Goal: Check status: Check status

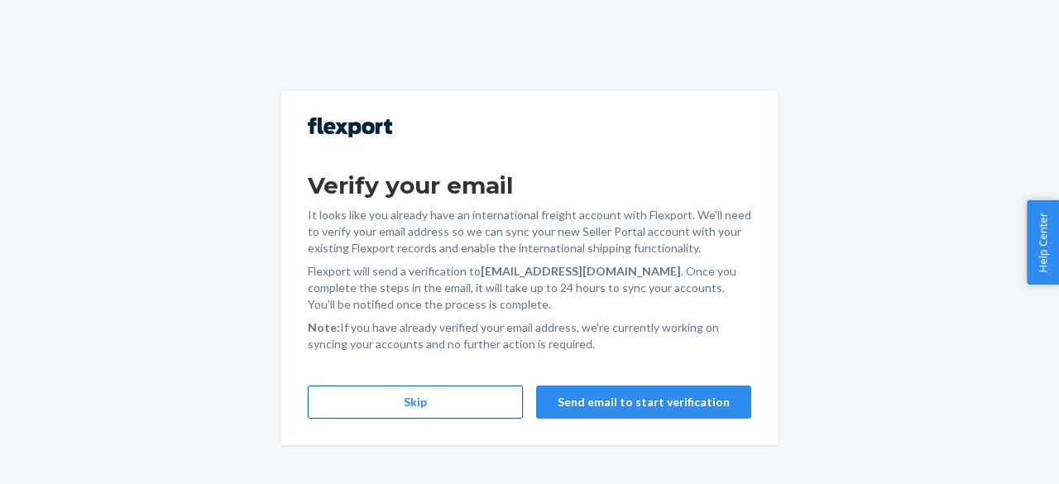
click at [468, 406] on button "Skip" at bounding box center [415, 401] width 215 height 33
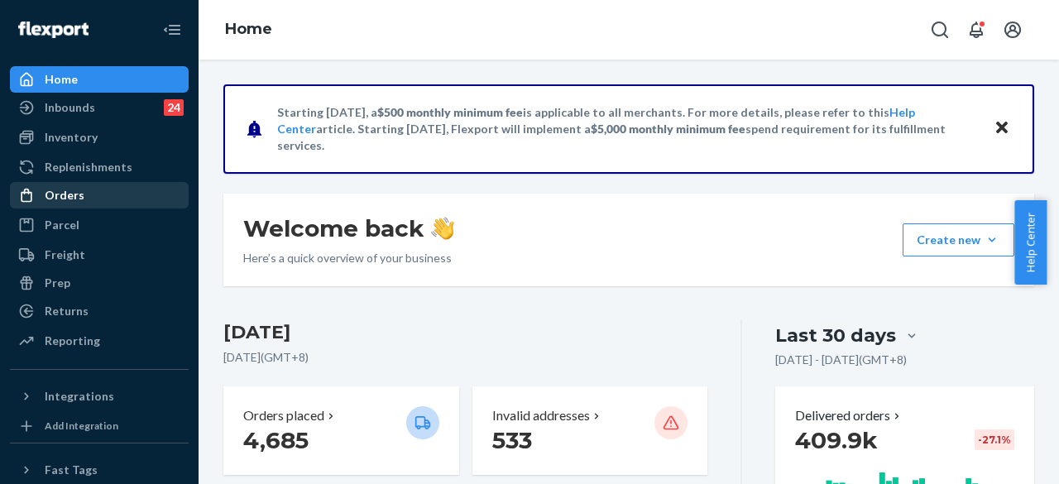
click at [78, 203] on div "Orders" at bounding box center [65, 195] width 40 height 17
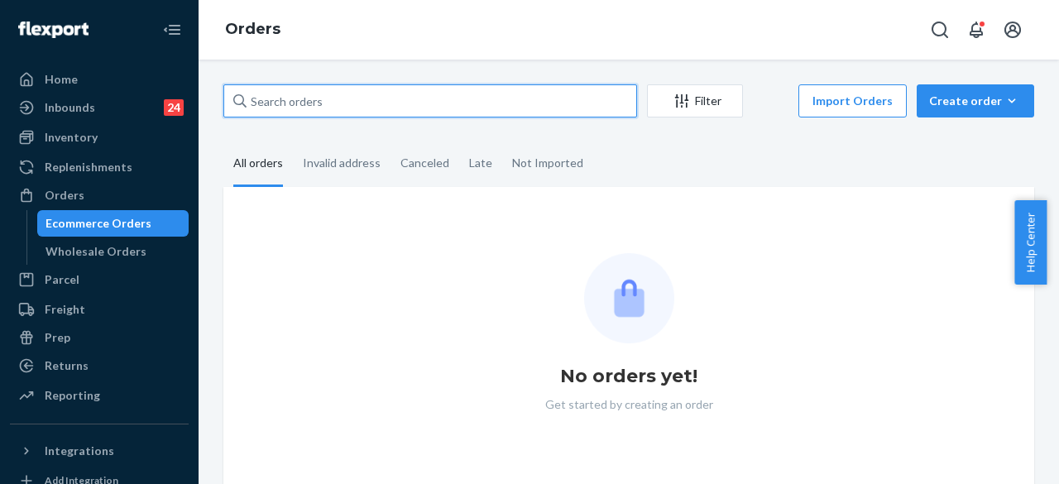
click at [289, 108] on input "text" at bounding box center [430, 100] width 414 height 33
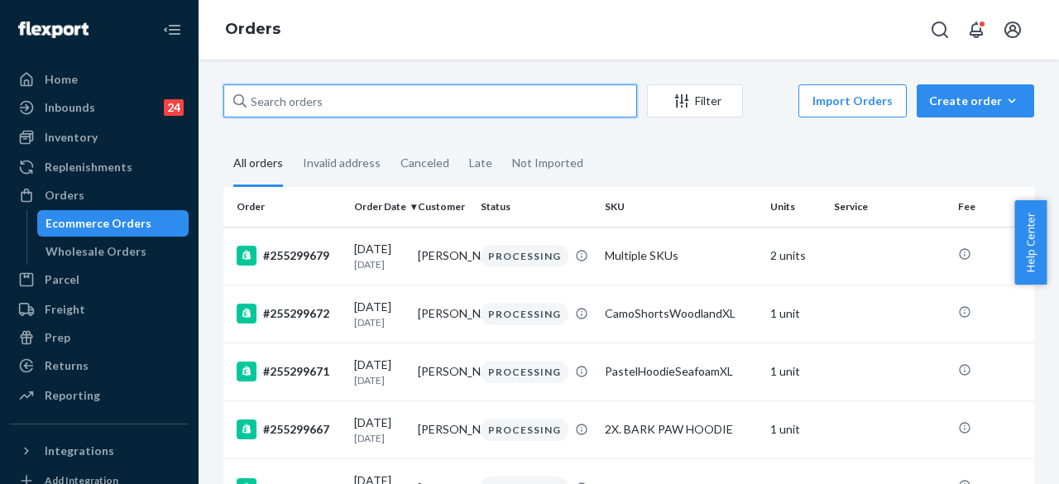
paste input "255299444"
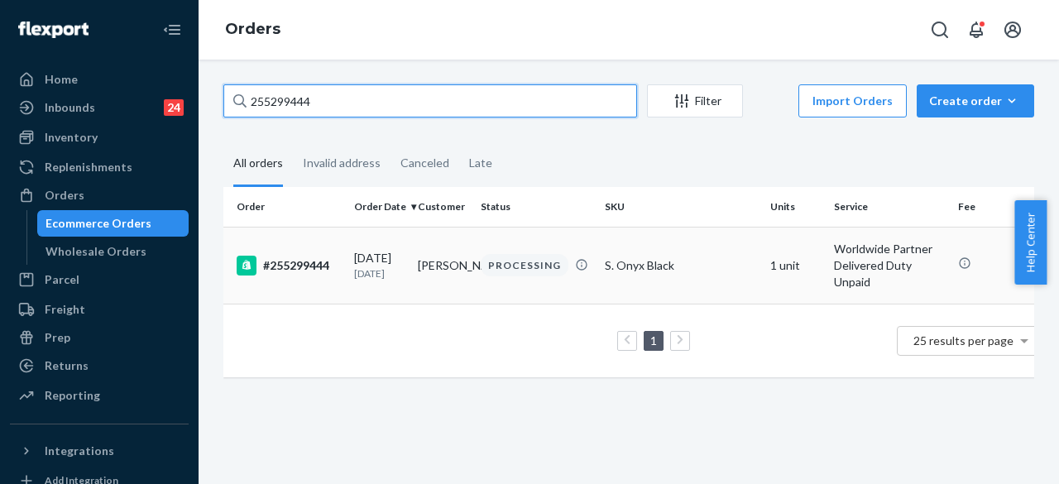
type input "255299444"
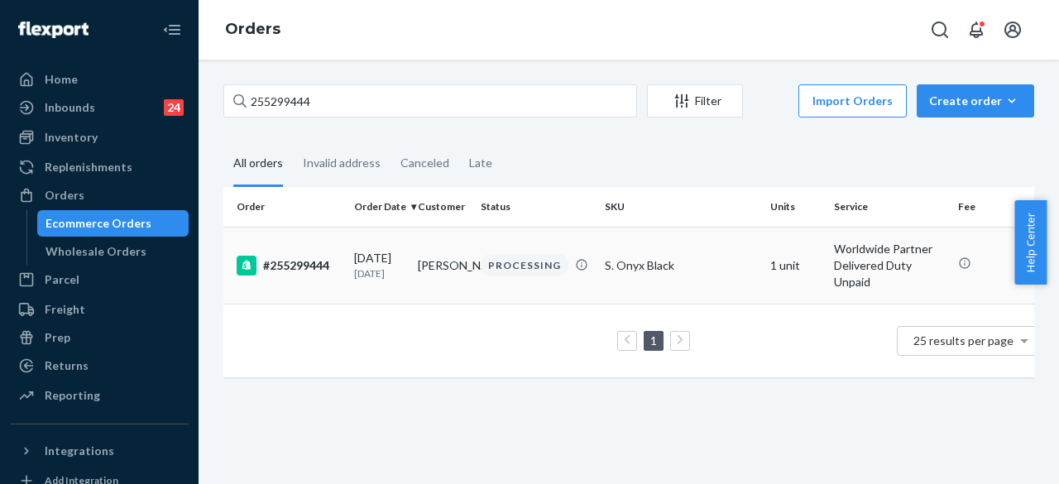
click at [501, 263] on div "PROCESSING" at bounding box center [524, 265] width 88 height 22
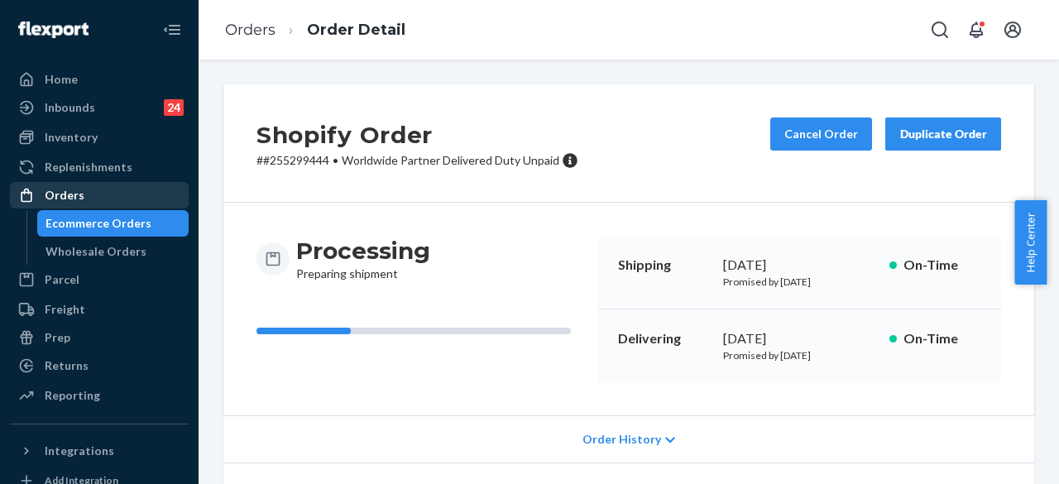
click at [108, 194] on div "Orders" at bounding box center [99, 195] width 175 height 23
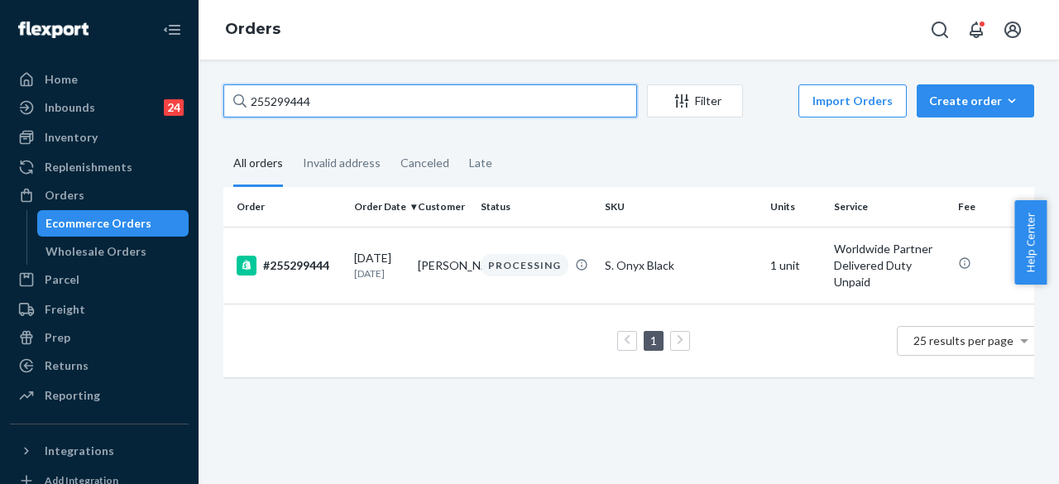
click at [369, 105] on input "255299444" at bounding box center [430, 100] width 414 height 33
paste input "4705543"
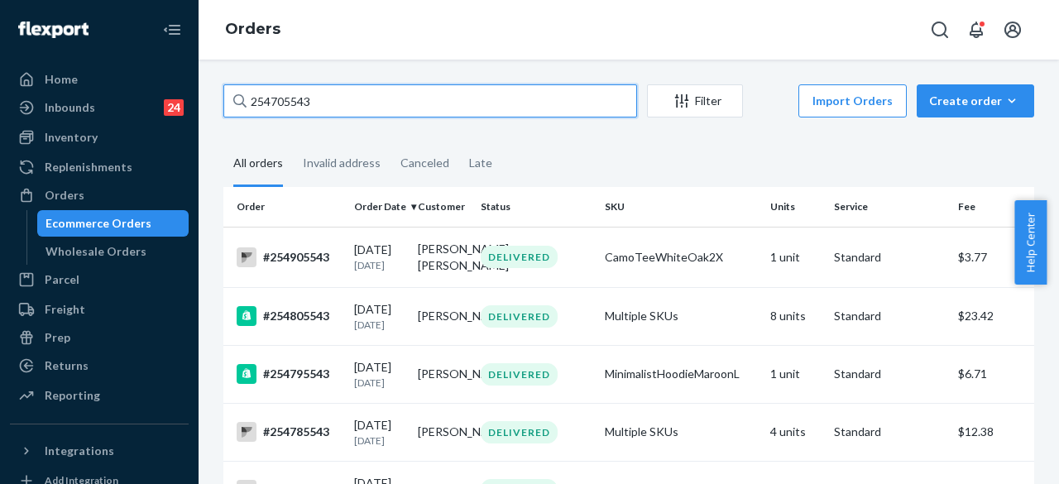
paste input "5275577"
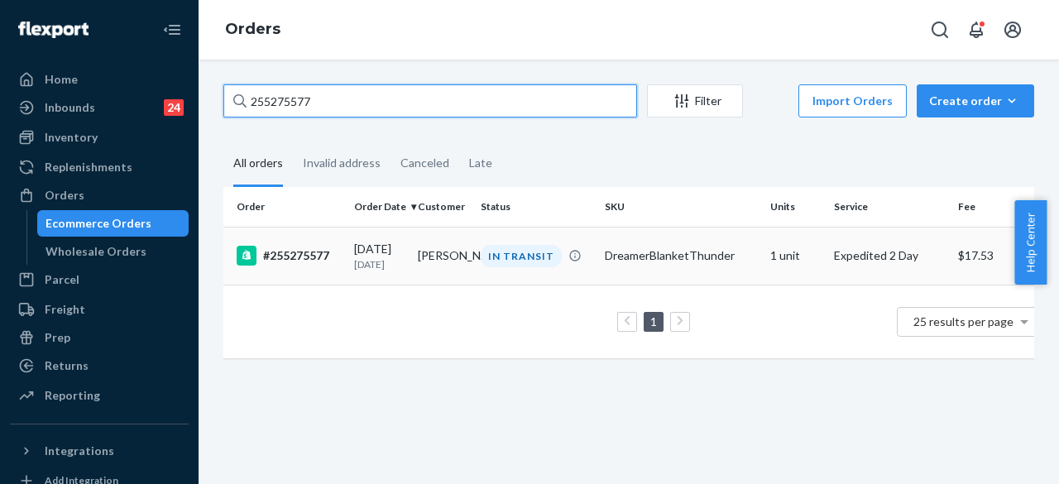
type input "255275577"
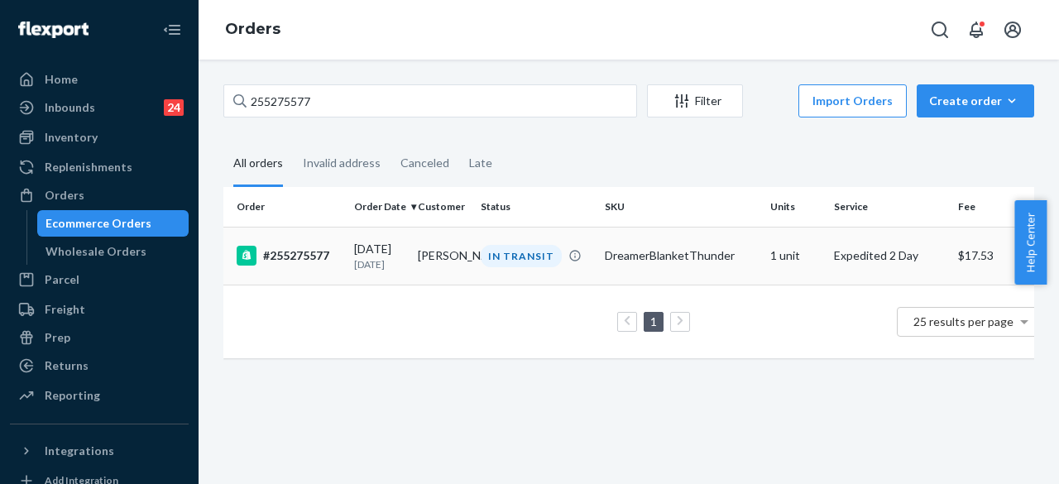
click at [530, 263] on div "IN TRANSIT" at bounding box center [520, 256] width 81 height 22
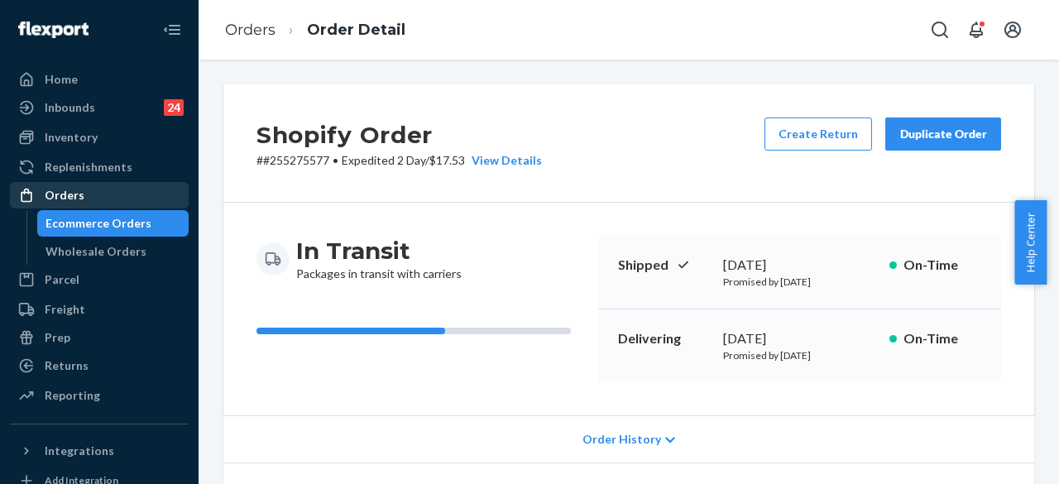
click at [142, 194] on div "Orders" at bounding box center [99, 195] width 175 height 23
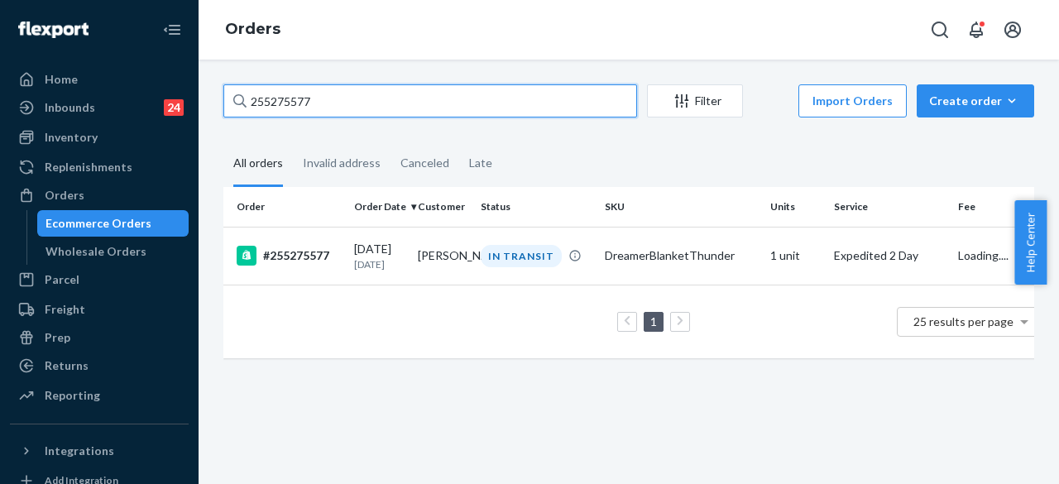
click at [328, 107] on input "255275577" at bounding box center [430, 100] width 414 height 33
paste input "#255299478"
type input "#255299478"
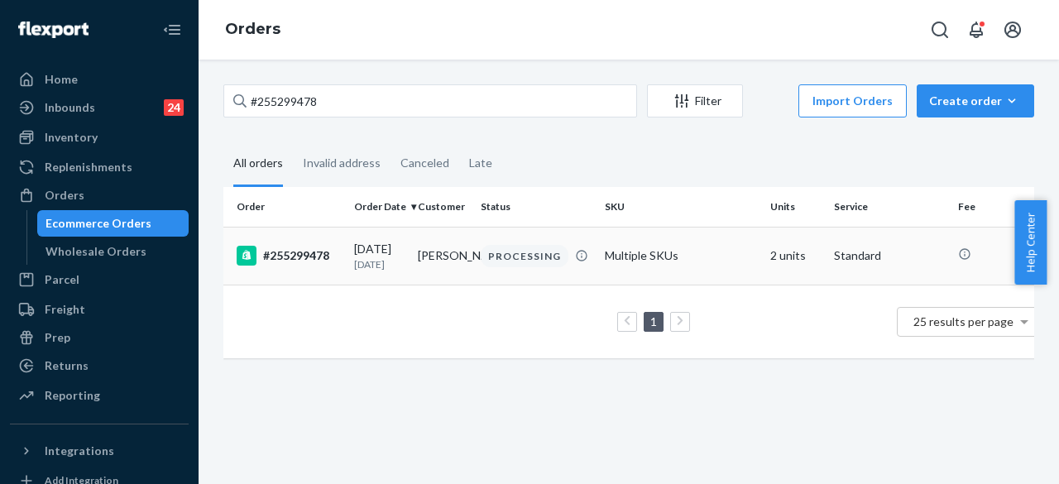
click at [527, 274] on td "PROCESSING" at bounding box center [536, 256] width 124 height 58
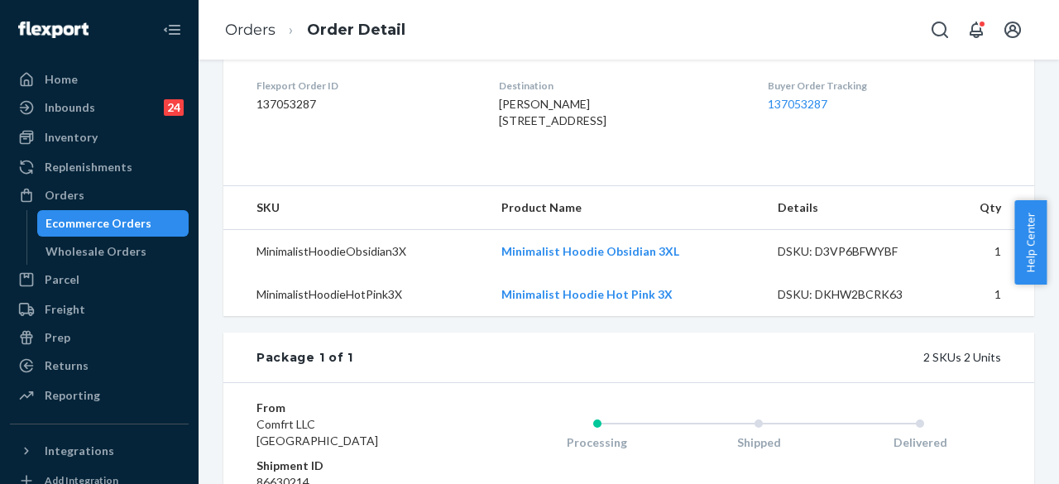
scroll to position [435, 0]
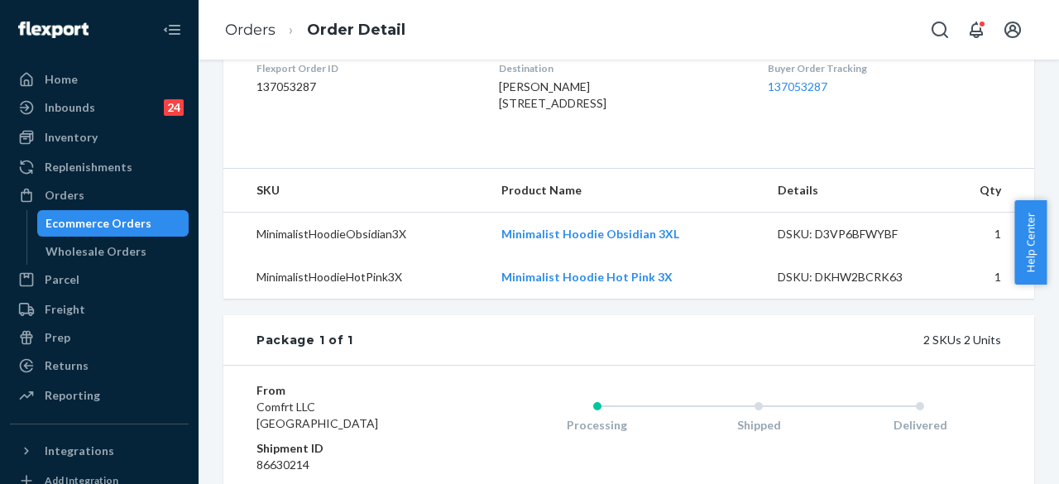
drag, startPoint x: 1050, startPoint y: 249, endPoint x: 1049, endPoint y: 170, distance: 78.6
click at [1051, 121] on body "Home Inbounds 24 Shipping Plans Problems 24 Inventory Products Replenishments O…" at bounding box center [529, 242] width 1059 height 484
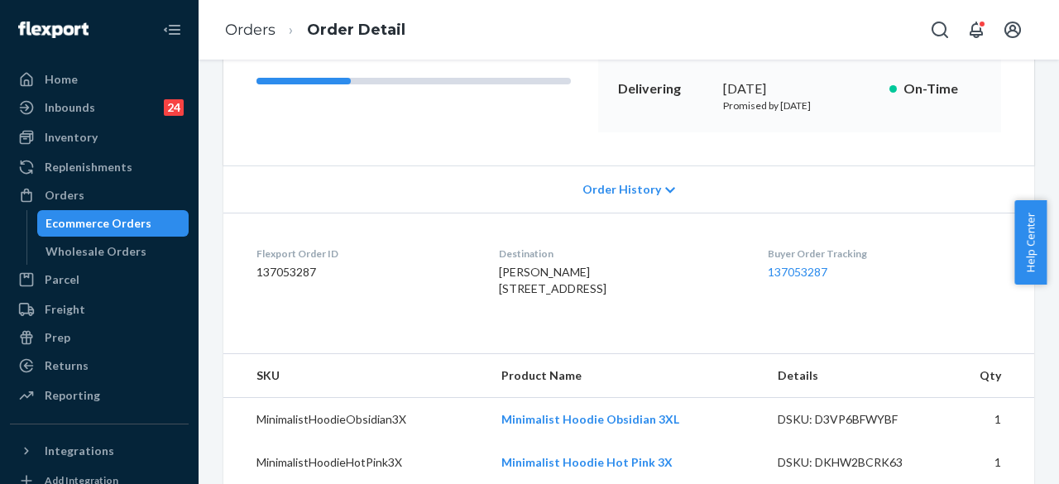
scroll to position [0, 0]
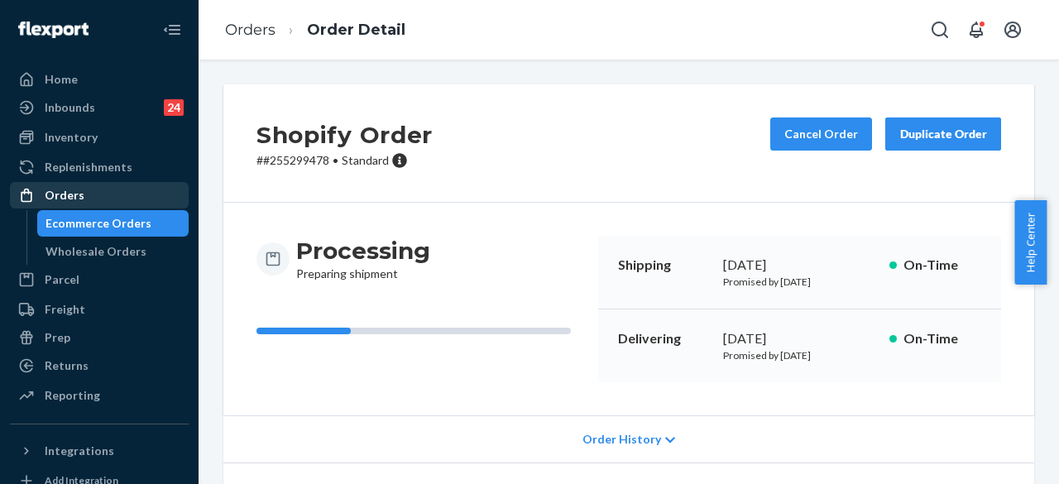
click at [76, 196] on div "Orders" at bounding box center [65, 195] width 40 height 17
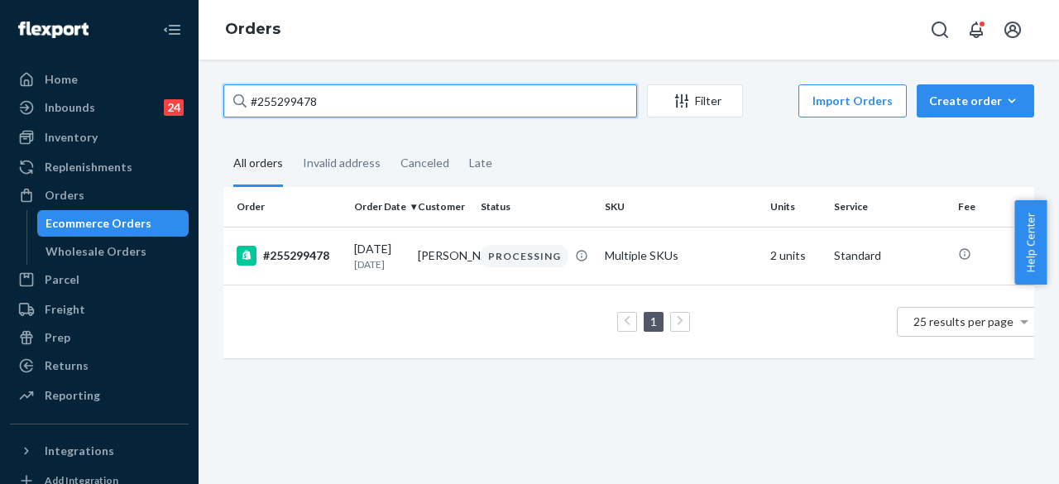
click at [354, 88] on input "#255299478" at bounding box center [430, 100] width 414 height 33
paste input "4849399"
type input "#254849399"
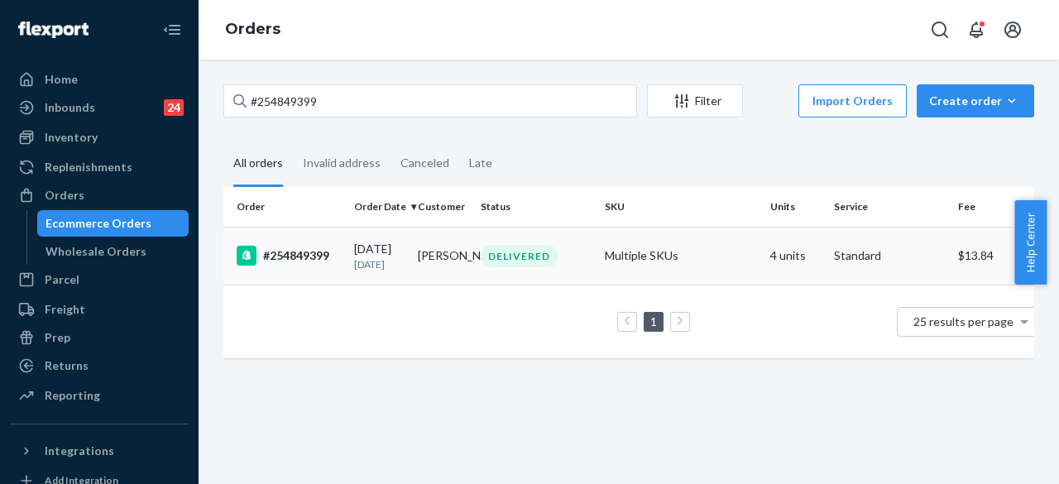
click at [560, 265] on div "DELIVERED" at bounding box center [535, 256] width 117 height 22
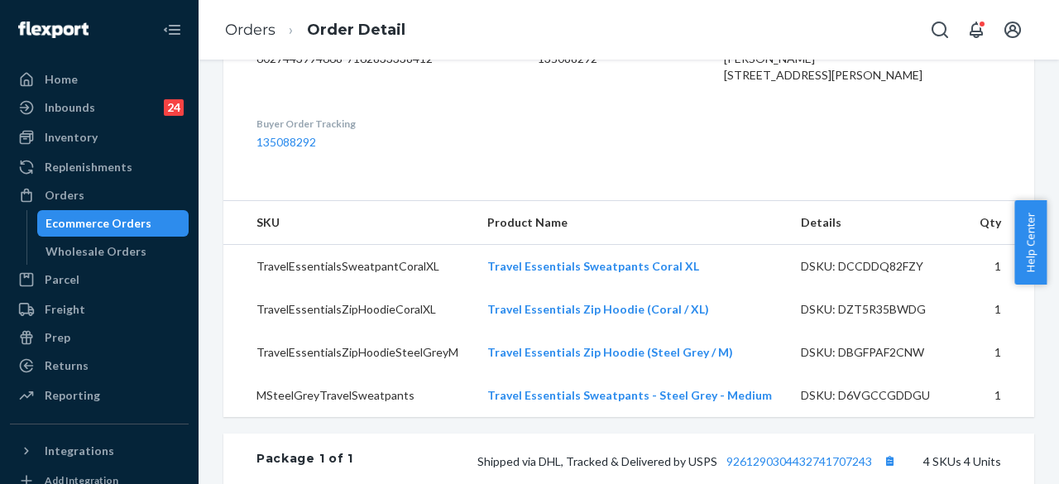
scroll to position [450, 0]
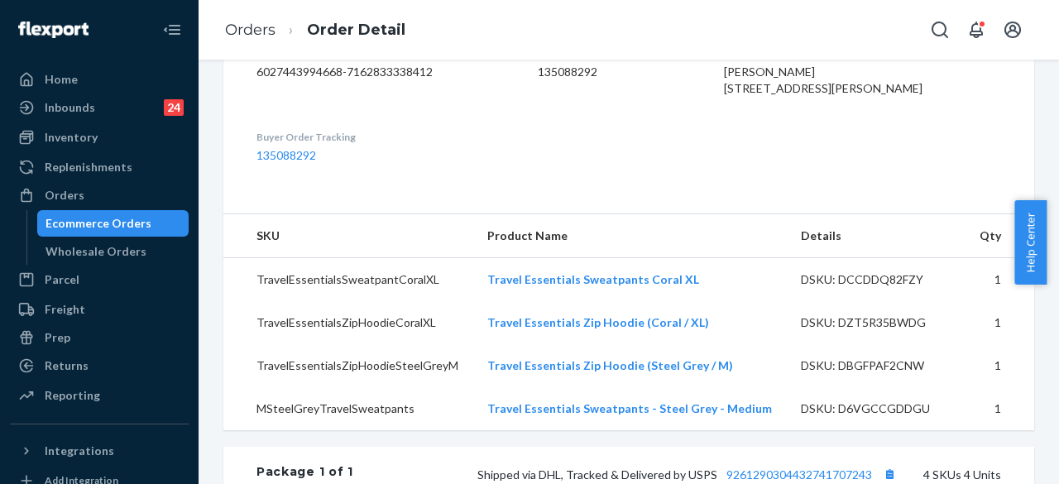
drag, startPoint x: 1052, startPoint y: 211, endPoint x: 1057, endPoint y: 175, distance: 35.9
click at [1057, 175] on body "Home Inbounds 24 Shipping Plans Problems 24 Inventory Products Replenishments O…" at bounding box center [529, 242] width 1059 height 484
drag, startPoint x: 1052, startPoint y: 241, endPoint x: 1055, endPoint y: 213, distance: 29.1
click at [1055, 213] on div "Help Center" at bounding box center [1036, 242] width 45 height 84
drag, startPoint x: 1052, startPoint y: 231, endPoint x: 1052, endPoint y: 208, distance: 22.3
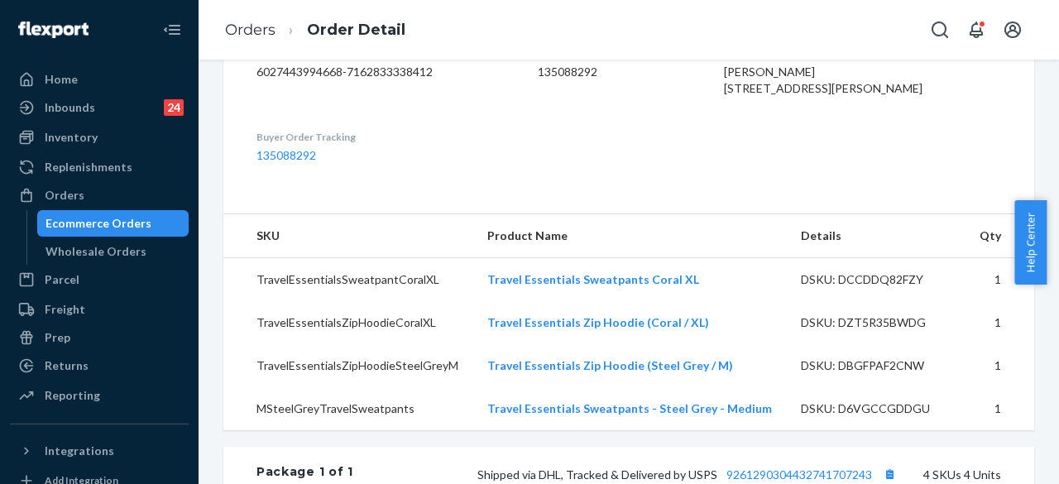
click at [1052, 208] on div "Help Center" at bounding box center [1036, 242] width 45 height 84
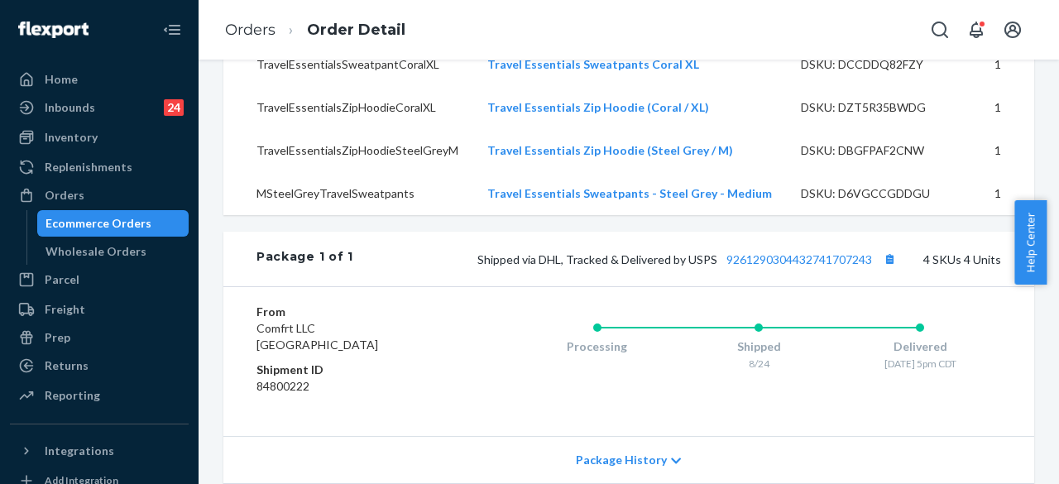
scroll to position [0, 0]
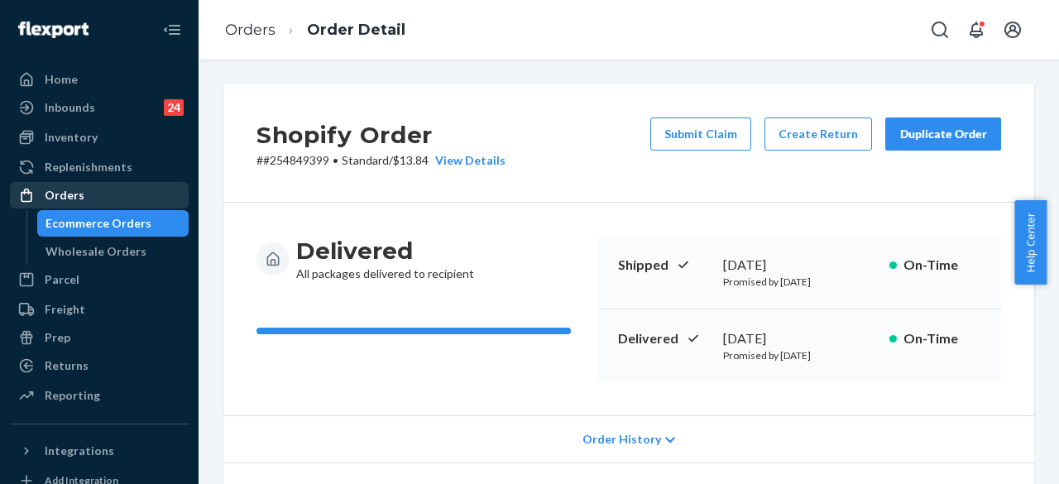
click at [142, 192] on div "Orders" at bounding box center [99, 195] width 175 height 23
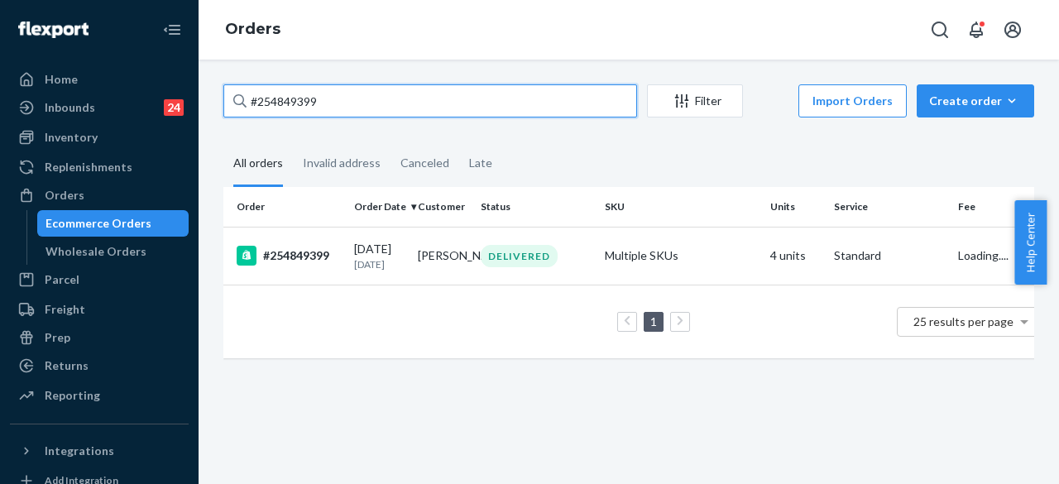
click at [332, 108] on input "#254849399" at bounding box center [430, 100] width 414 height 33
paste input "25521786"
type input "255217869"
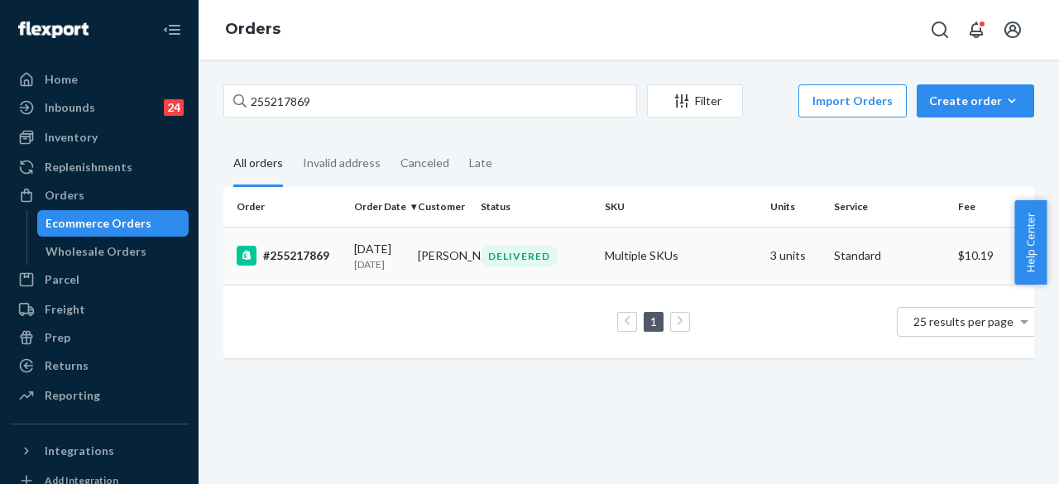
click at [504, 262] on div "DELIVERED" at bounding box center [518, 256] width 77 height 22
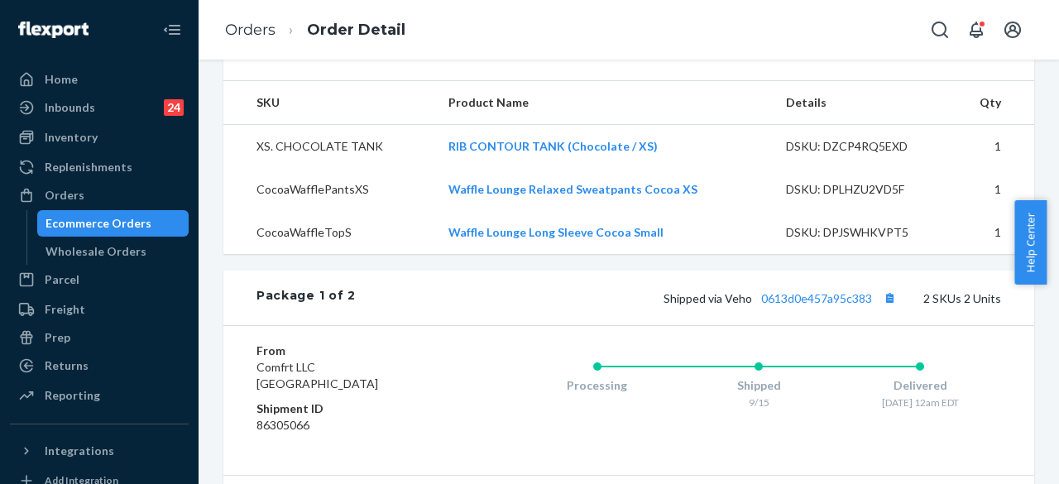
scroll to position [501, 0]
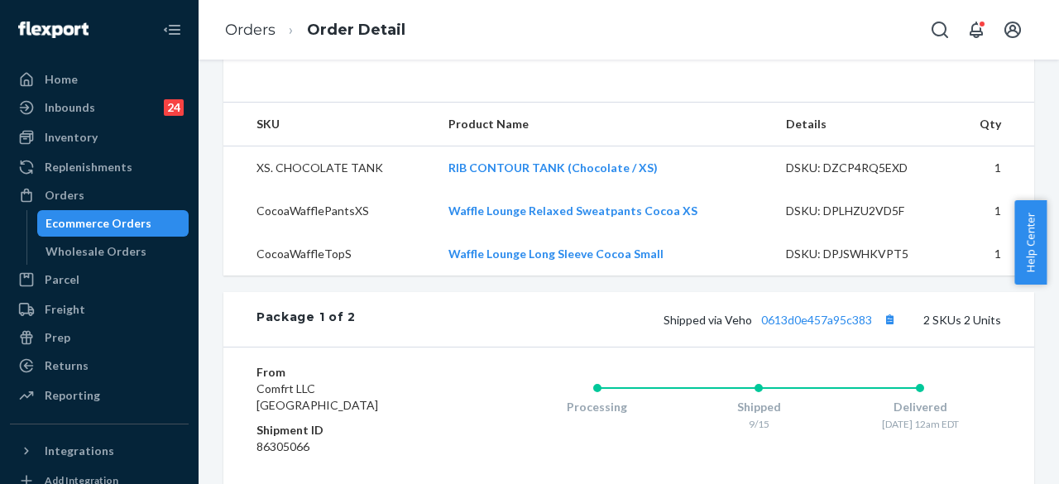
drag, startPoint x: 1049, startPoint y: 239, endPoint x: 1058, endPoint y: 288, distance: 49.6
click at [1058, 288] on body "Home Inbounds 24 Shipping Plans Problems 24 Inventory Products Replenishments O…" at bounding box center [529, 242] width 1059 height 484
drag, startPoint x: 1052, startPoint y: 268, endPoint x: 1057, endPoint y: 340, distance: 72.1
click at [1056, 341] on body "Home Inbounds 24 Shipping Plans Problems 24 Inventory Products Replenishments O…" at bounding box center [529, 242] width 1059 height 484
drag, startPoint x: 1054, startPoint y: 246, endPoint x: 1055, endPoint y: 321, distance: 75.3
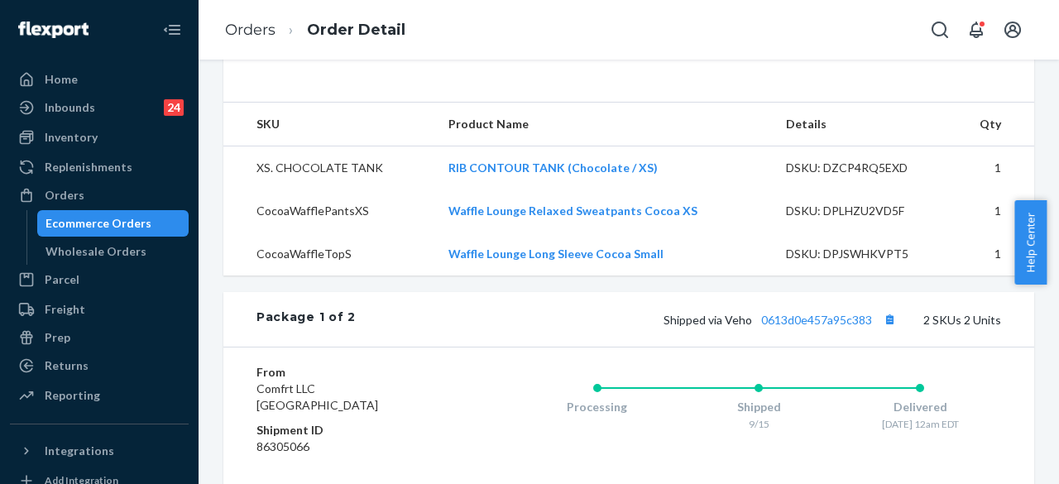
click at [1055, 321] on body "Home Inbounds 24 Shipping Plans Problems 24 Inventory Products Replenishments O…" at bounding box center [529, 242] width 1059 height 484
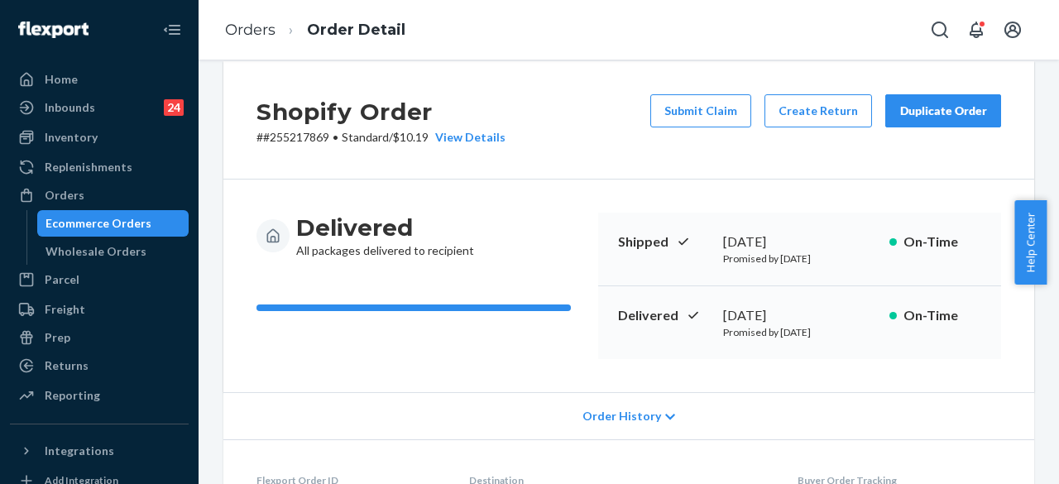
scroll to position [0, 0]
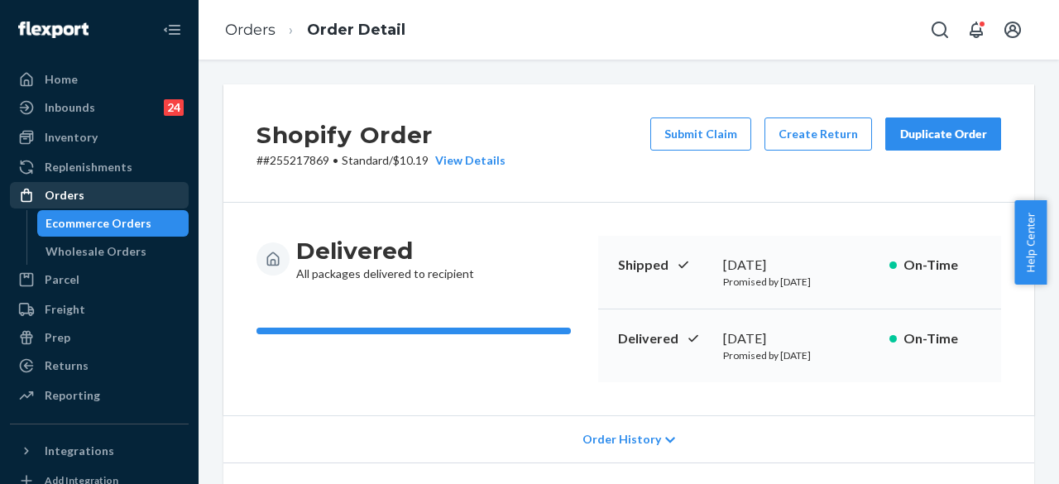
click at [96, 194] on div "Orders" at bounding box center [99, 195] width 175 height 23
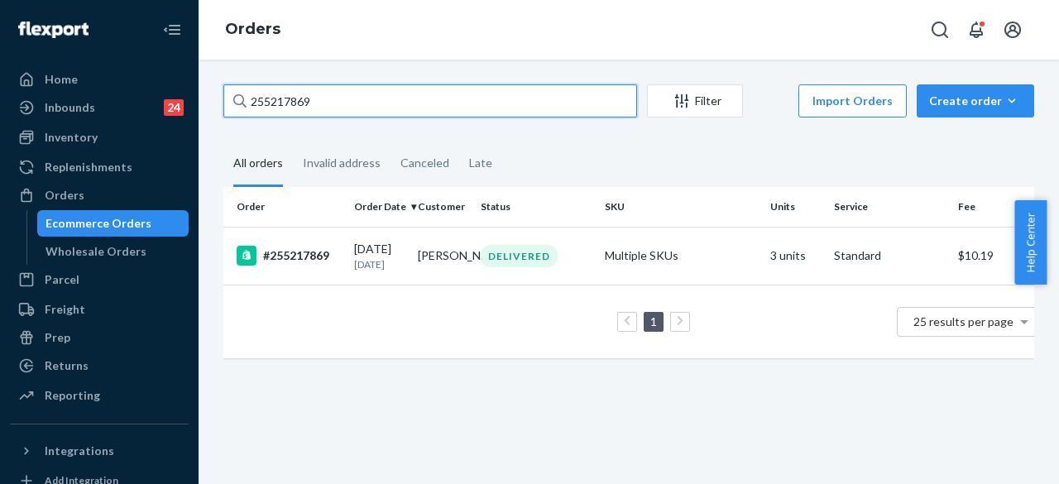
click at [322, 97] on input "255217869" at bounding box center [430, 100] width 414 height 33
paste input "4955623"
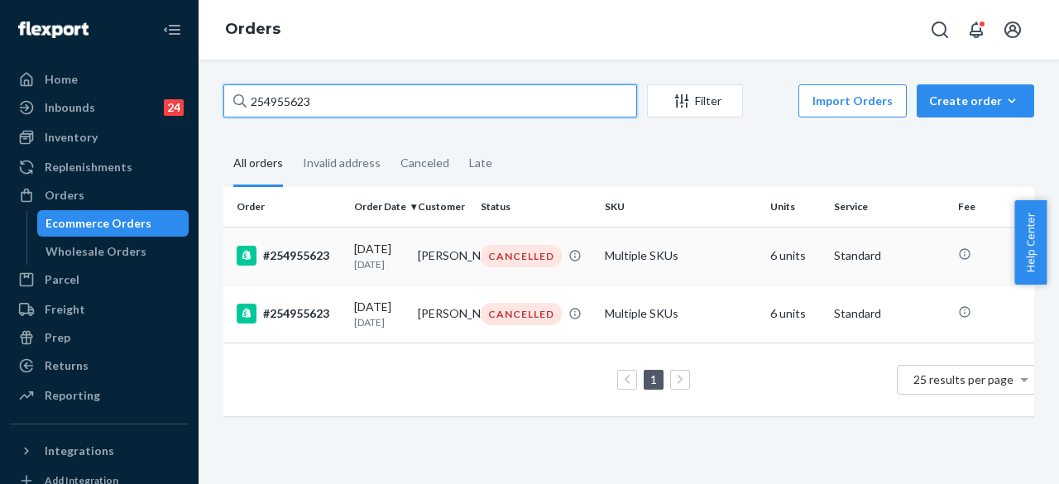
type input "254955623"
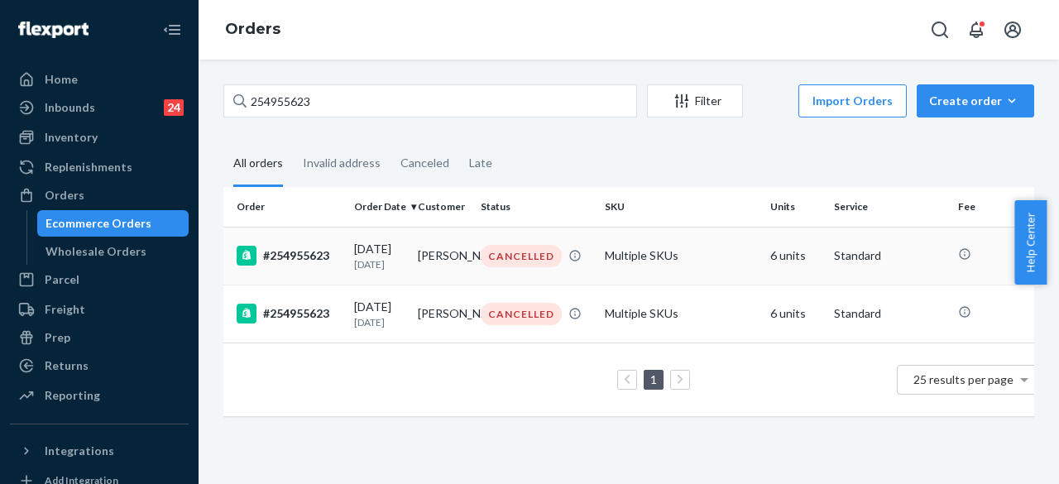
click at [510, 267] on div "CANCELLED" at bounding box center [520, 256] width 81 height 22
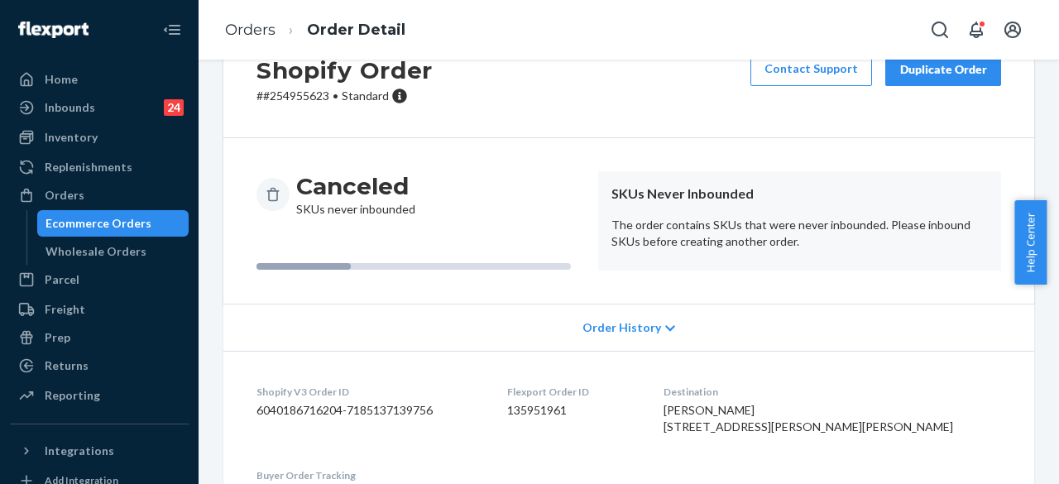
scroll to position [73, 0]
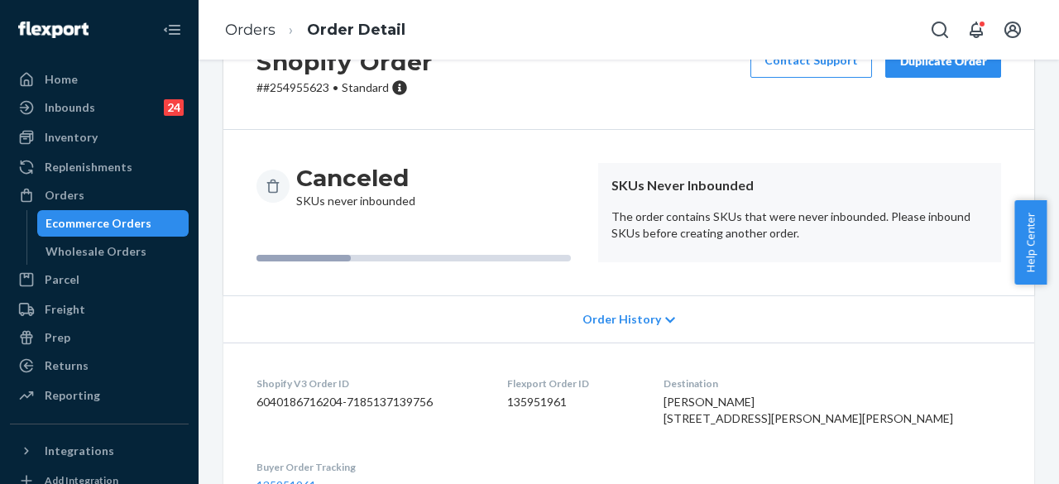
drag, startPoint x: 1052, startPoint y: 211, endPoint x: 1058, endPoint y: 253, distance: 42.6
click at [1058, 253] on div "Help Center" at bounding box center [1036, 242] width 45 height 84
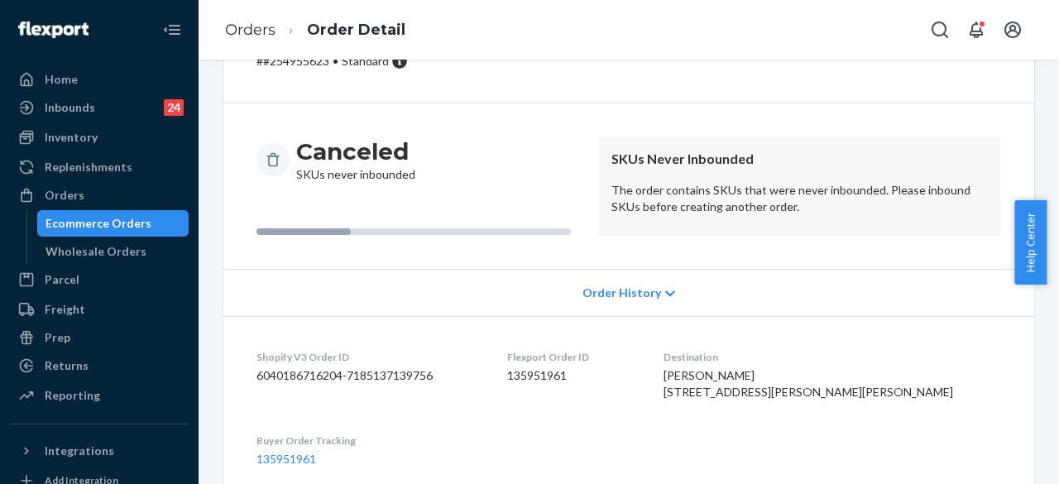
scroll to position [65, 0]
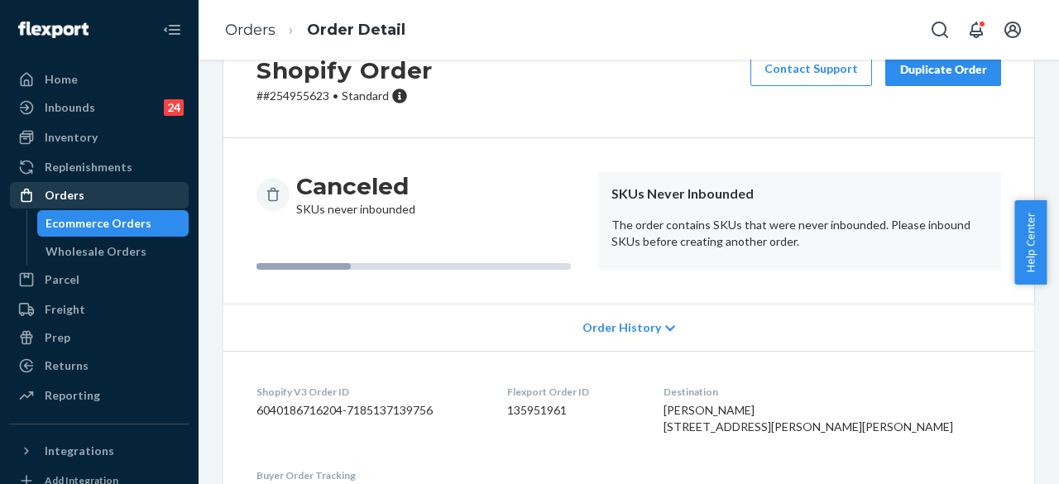
click at [127, 187] on div "Orders" at bounding box center [99, 195] width 175 height 23
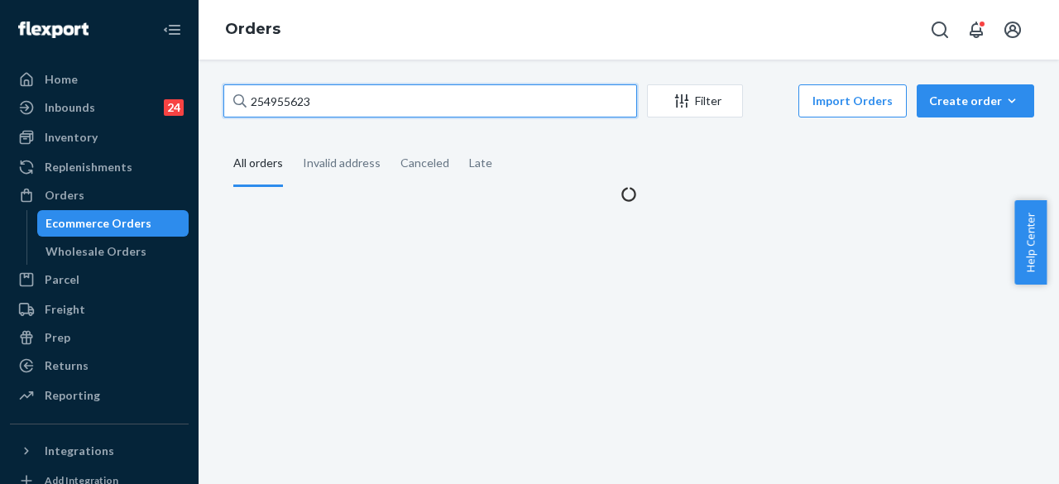
click at [346, 112] on input "254955623" at bounding box center [430, 100] width 414 height 33
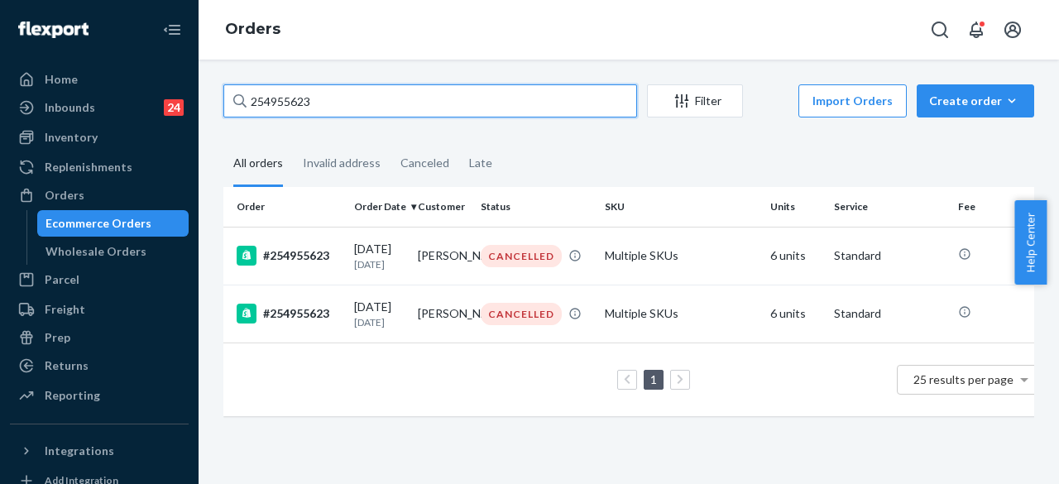
paste input "#255020152"
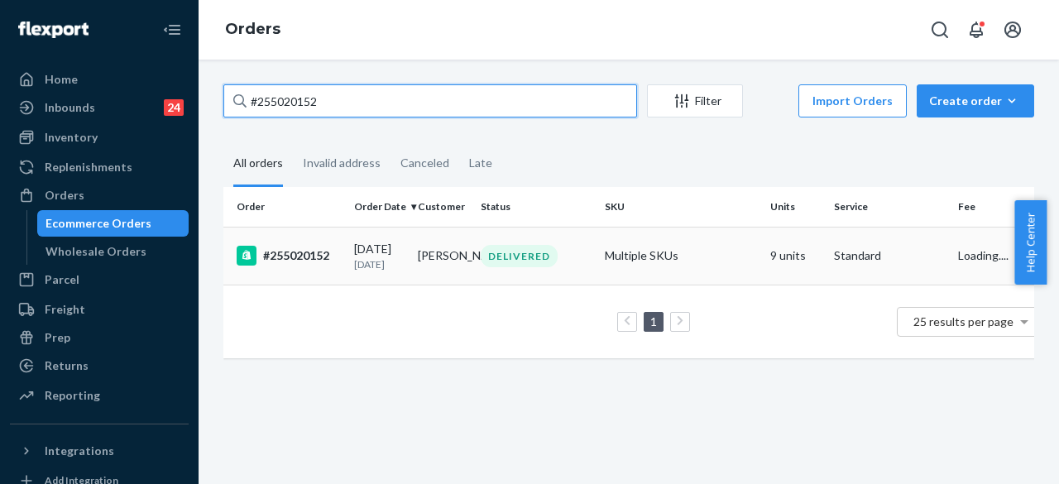
type input "#255020152"
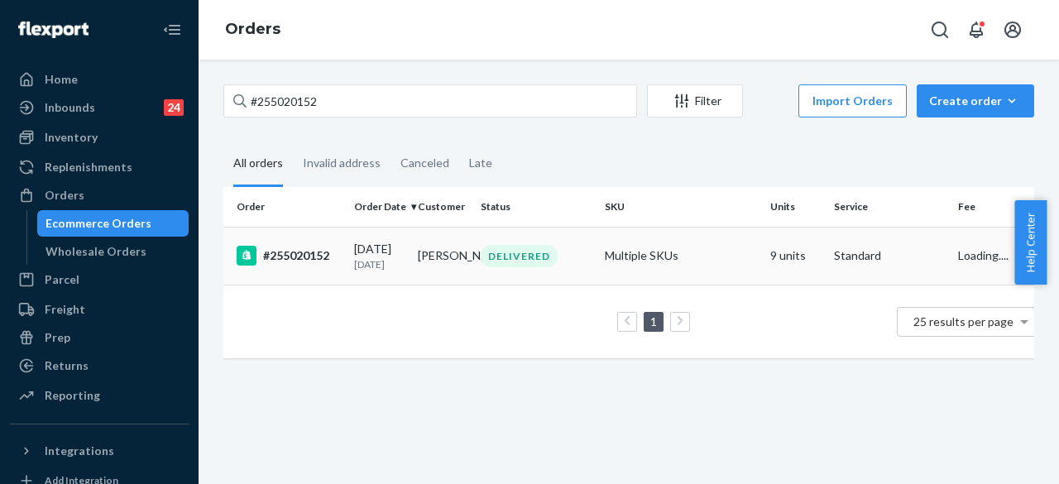
click at [536, 267] on div "DELIVERED" at bounding box center [518, 256] width 77 height 22
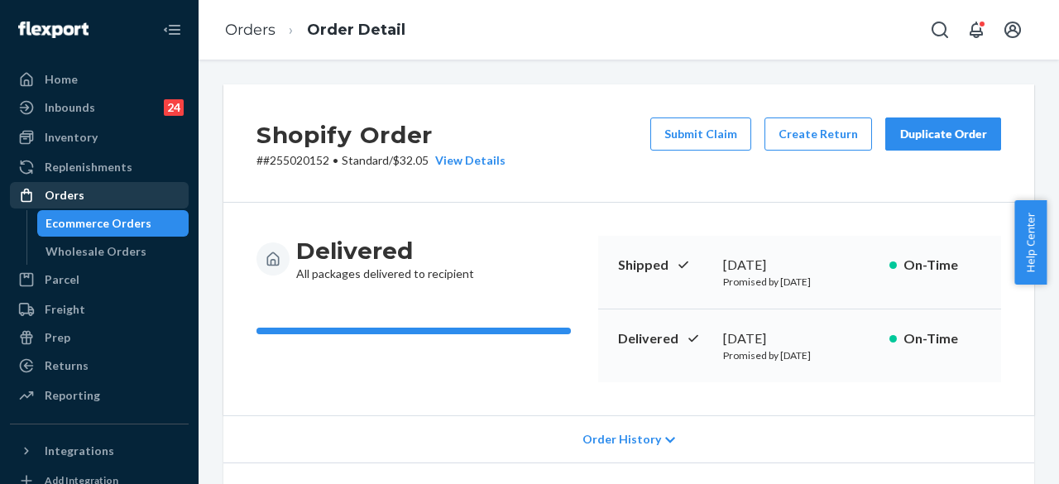
click at [121, 202] on div "Orders" at bounding box center [99, 195] width 175 height 23
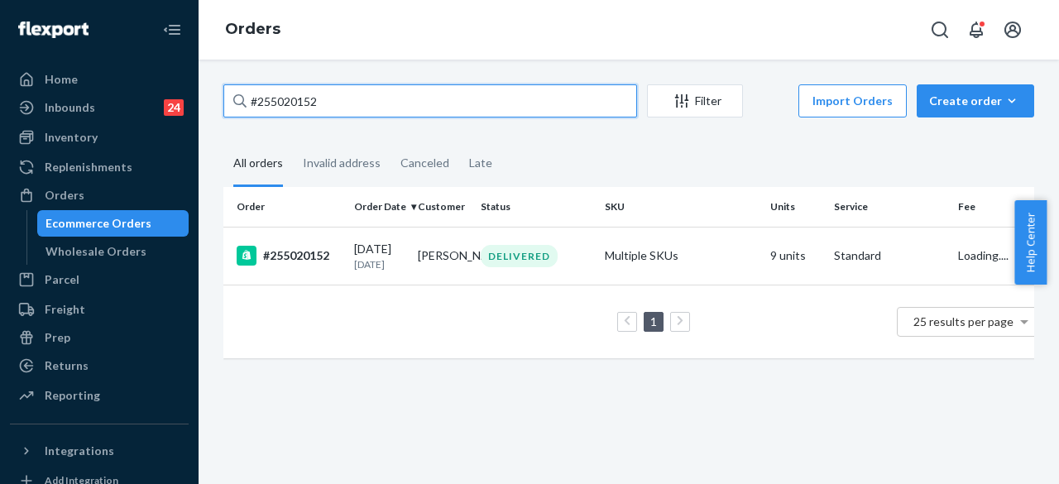
click at [342, 100] on input "#255020152" at bounding box center [430, 100] width 414 height 33
paste input "#254443814"
type input "#254443814"
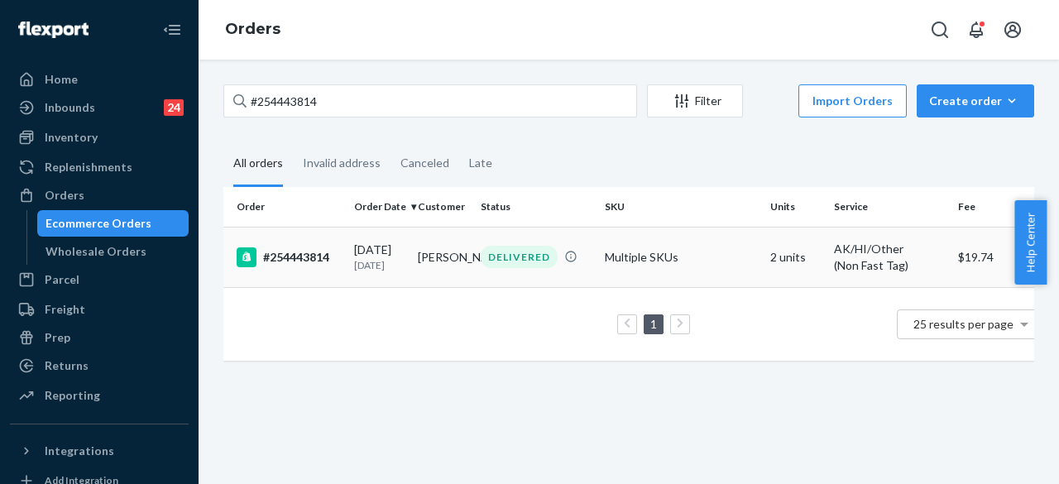
click at [538, 268] on div "DELIVERED" at bounding box center [518, 257] width 77 height 22
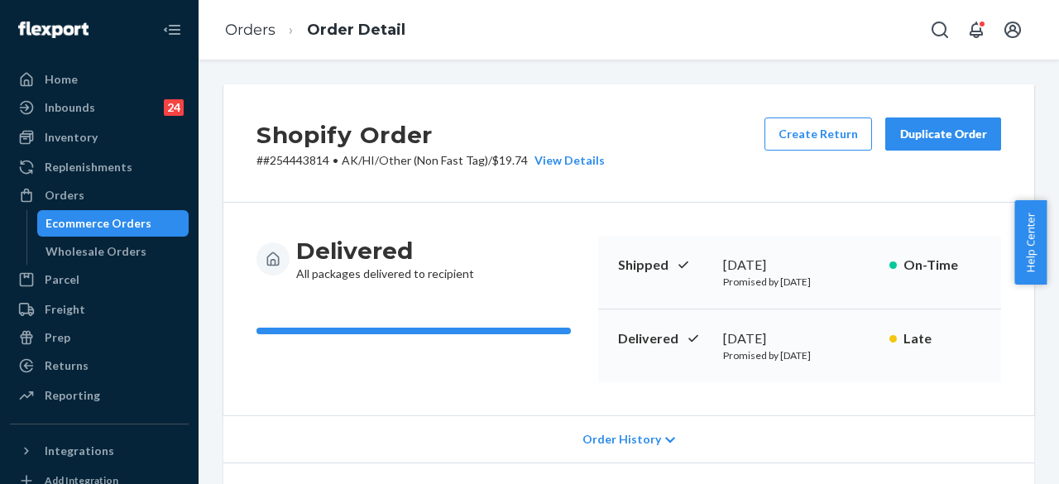
click at [403, 2] on div "Orders Order Detail" at bounding box center [628, 30] width 860 height 60
click at [131, 190] on div "Orders" at bounding box center [99, 195] width 175 height 23
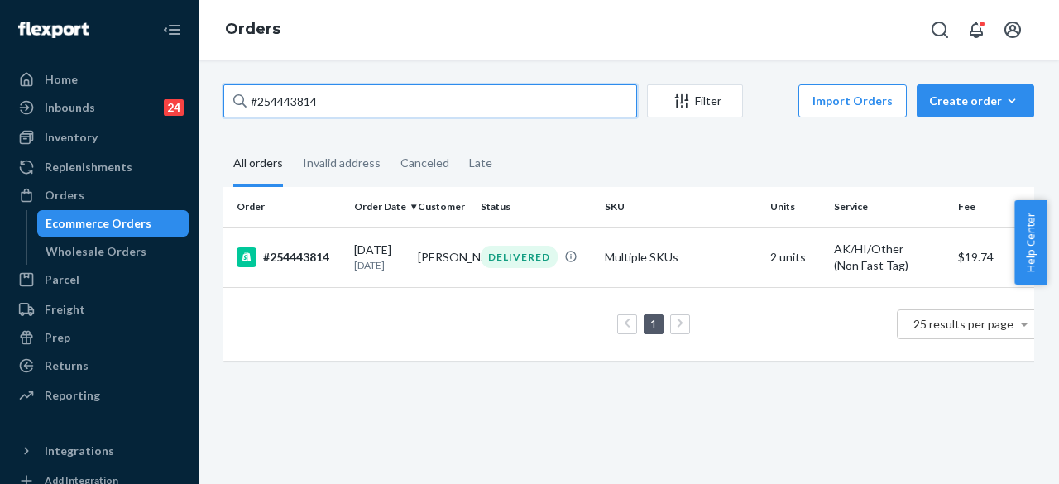
click at [344, 103] on input "#254443814" at bounding box center [430, 100] width 414 height 33
paste input "255298329"
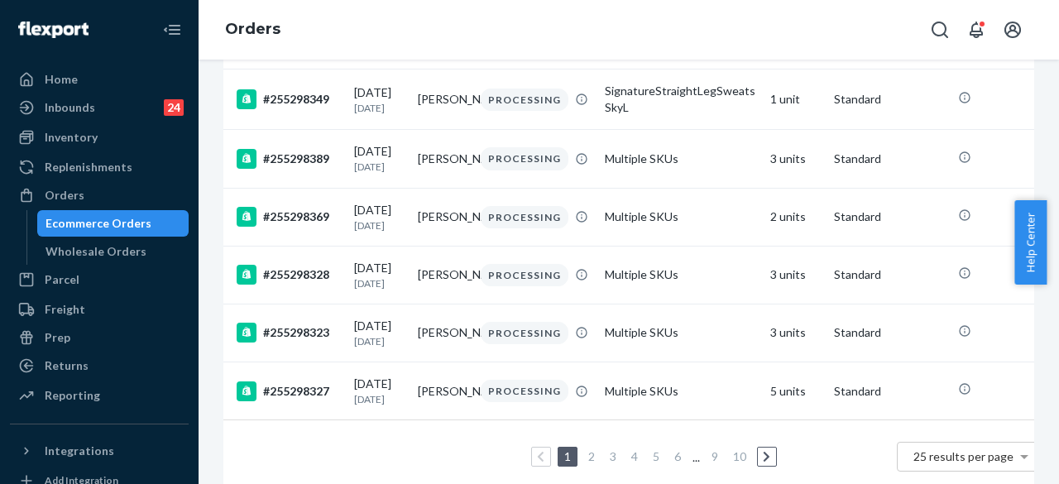
scroll to position [1361, 0]
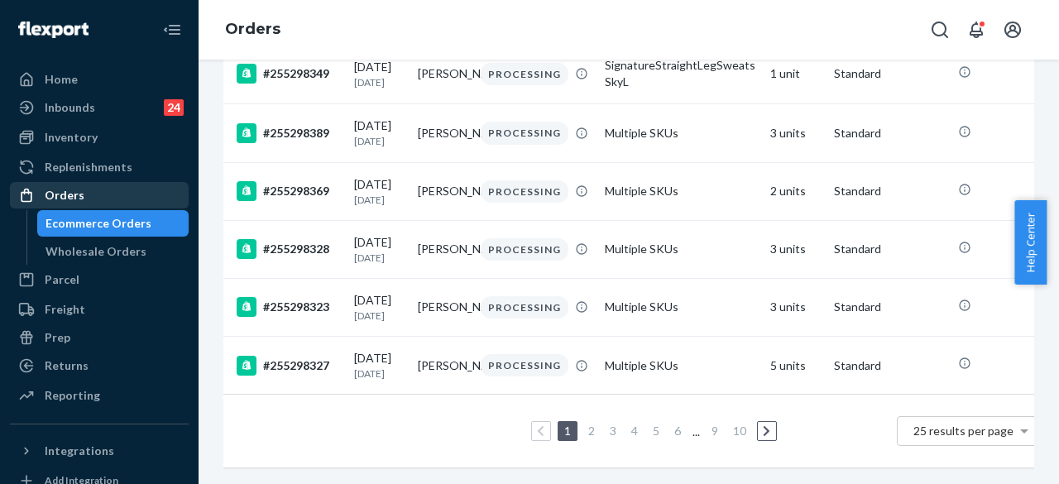
click at [91, 188] on div "Orders" at bounding box center [99, 195] width 175 height 23
click at [117, 194] on div "Orders" at bounding box center [99, 195] width 175 height 23
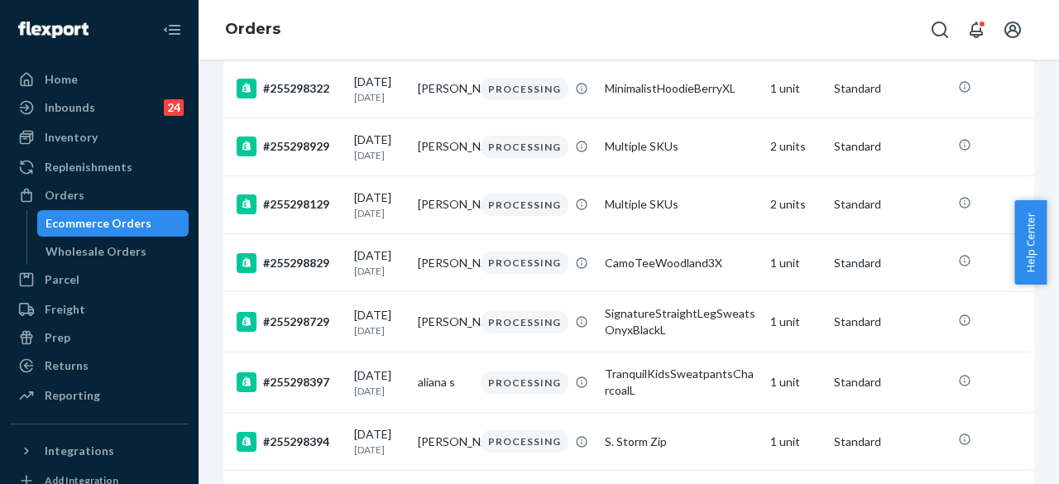
scroll to position [0, 0]
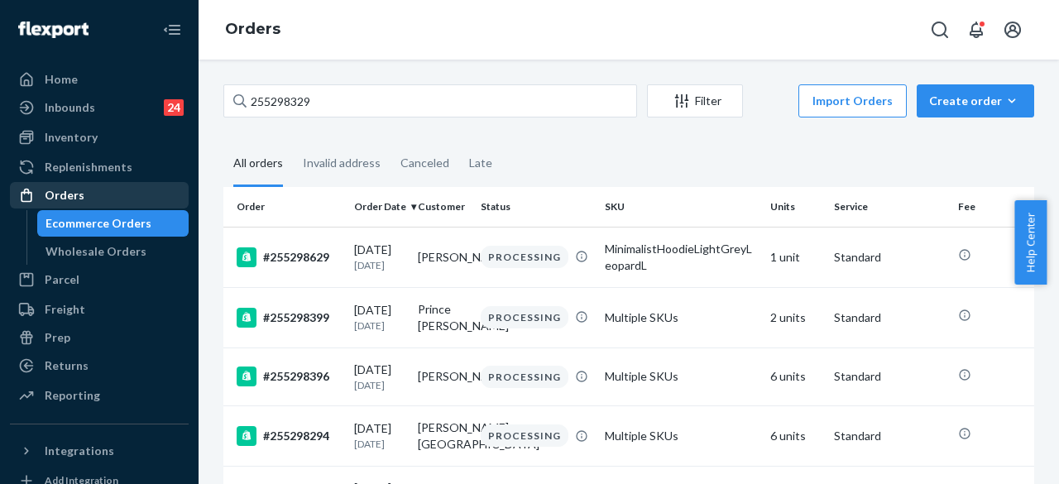
click at [73, 185] on div "Orders" at bounding box center [99, 195] width 175 height 23
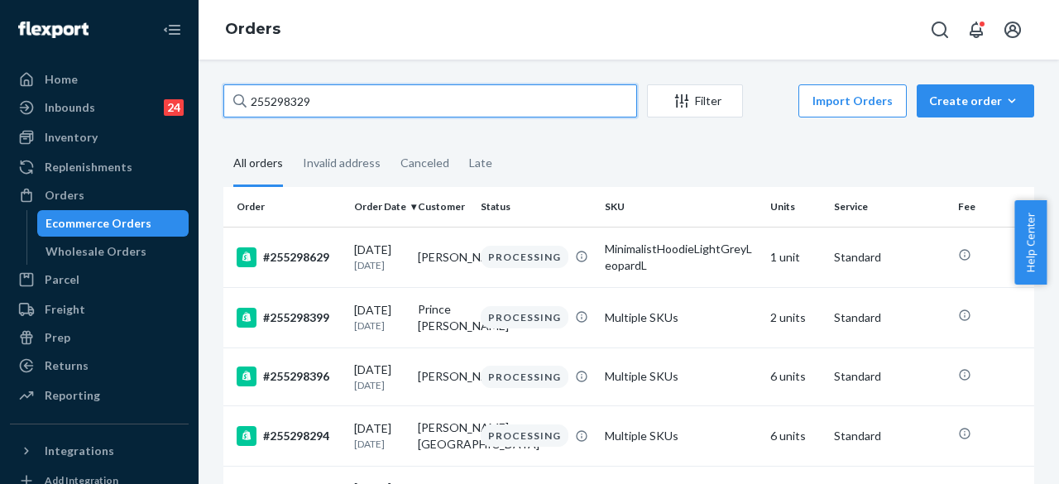
drag, startPoint x: 331, startPoint y: 102, endPoint x: 210, endPoint y: 102, distance: 120.7
paste input "#255217651"
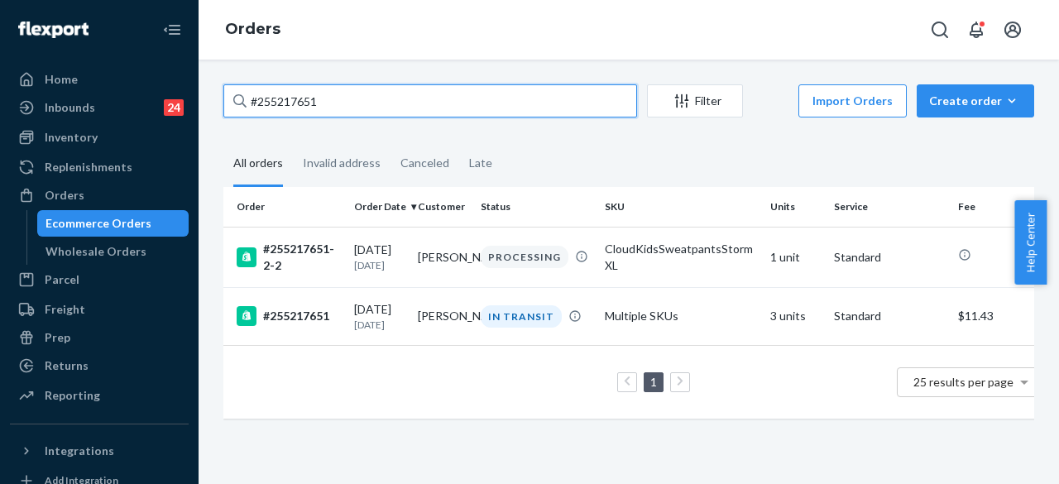
type input "#255217651"
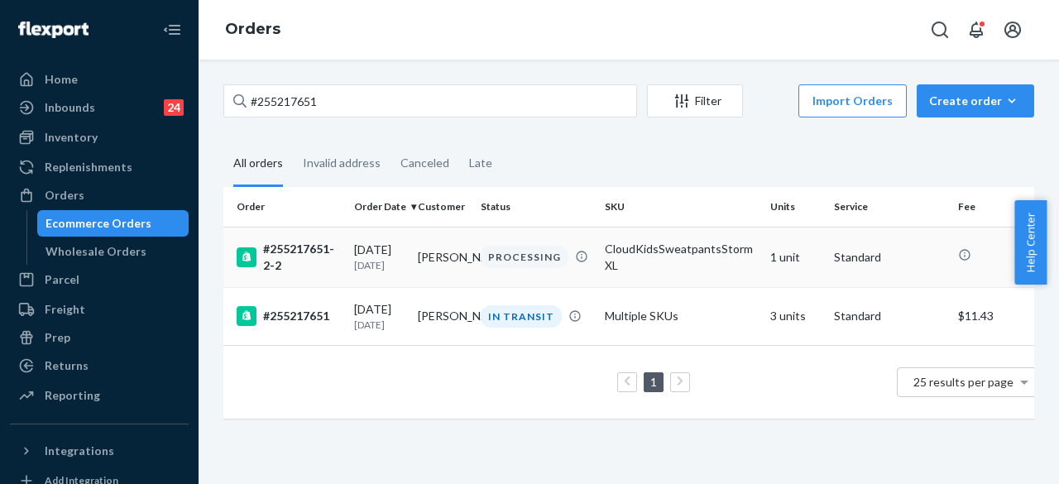
click at [536, 260] on div "PROCESSING" at bounding box center [524, 257] width 88 height 22
